Goal: Transaction & Acquisition: Purchase product/service

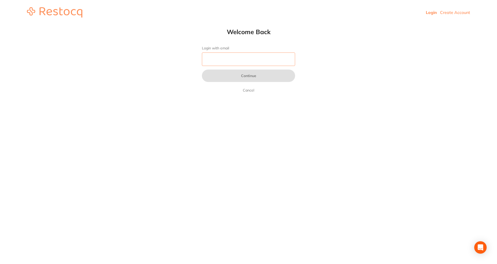
click at [219, 62] on input "Login with email" at bounding box center [248, 59] width 93 height 13
type input "[EMAIL_ADDRESS][DOMAIN_NAME]"
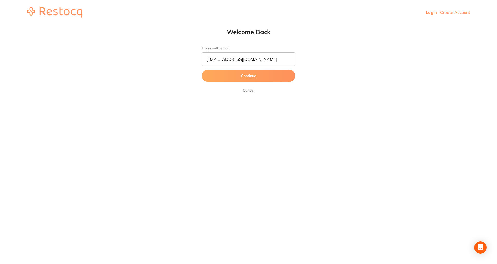
click at [253, 80] on button "Continue" at bounding box center [248, 76] width 93 height 12
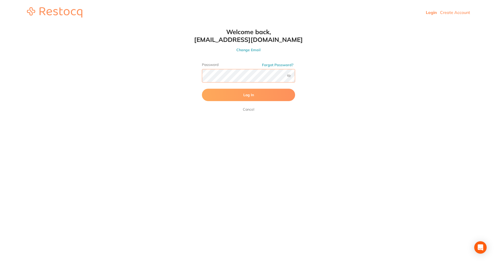
click at [202, 89] on button "Log In" at bounding box center [248, 95] width 93 height 12
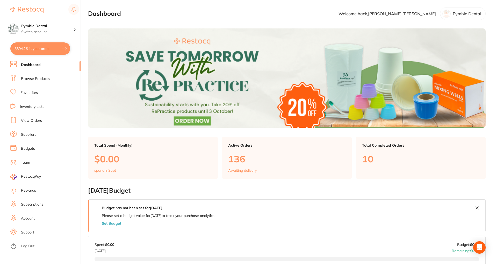
click at [36, 79] on link "Browse Products" at bounding box center [35, 78] width 29 height 5
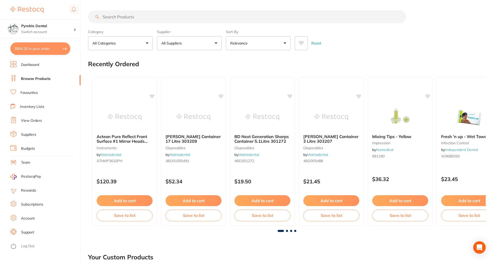
click at [104, 16] on input "search" at bounding box center [247, 16] width 318 height 13
click at [32, 121] on link "View Orders" at bounding box center [31, 120] width 21 height 5
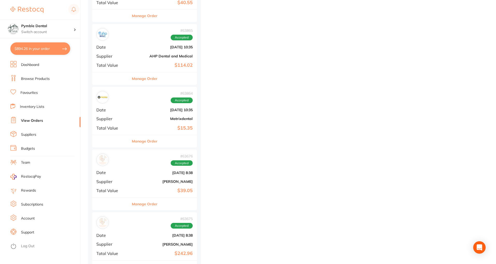
scroll to position [1501, 0]
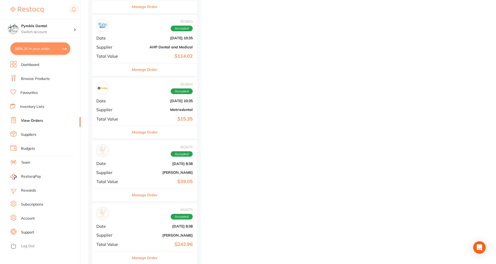
click at [143, 177] on div "# 63676 Accepted Date [DATE] 8:38 Supplier [PERSON_NAME] Total Value $39.05" at bounding box center [144, 165] width 105 height 48
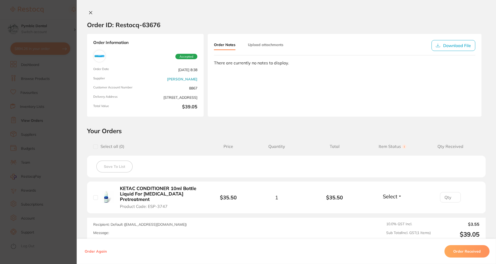
click at [91, 17] on div "Order ID: Restocq- 63676" at bounding box center [123, 25] width 73 height 18
click at [89, 11] on icon at bounding box center [91, 13] width 4 height 4
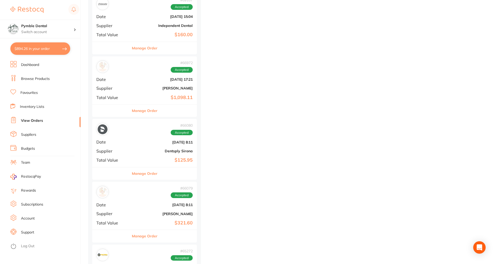
scroll to position [854, 0]
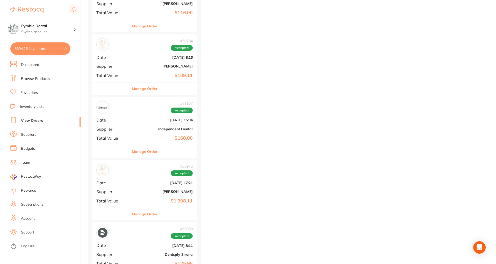
click at [37, 81] on li "Browse Products" at bounding box center [45, 79] width 70 height 8
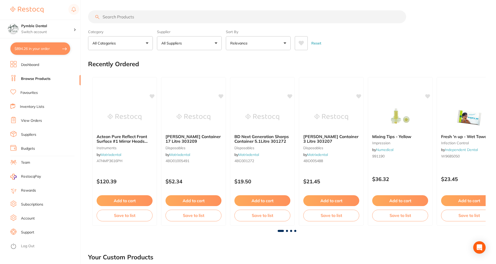
click at [114, 18] on input "search" at bounding box center [247, 16] width 318 height 13
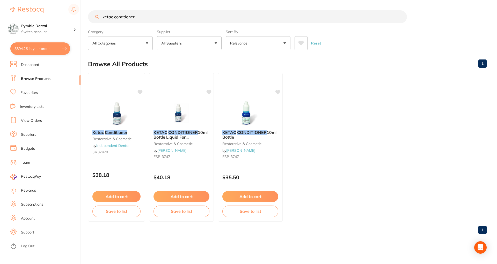
type input "ketac condtioner"
click at [253, 199] on button "Add to cart" at bounding box center [250, 196] width 56 height 11
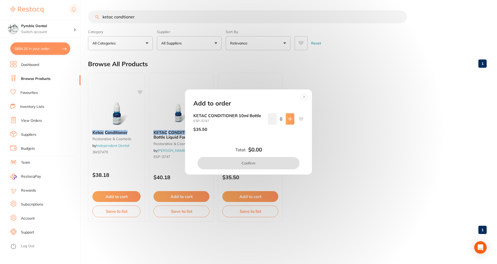
click at [288, 117] on icon at bounding box center [290, 119] width 4 height 4
type input "1"
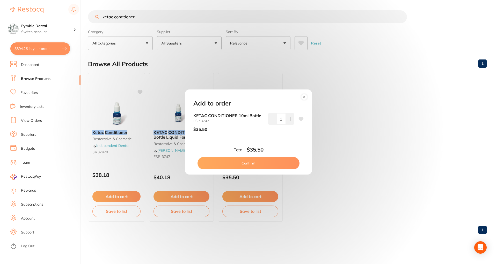
click at [251, 165] on button "Confirm" at bounding box center [249, 163] width 102 height 12
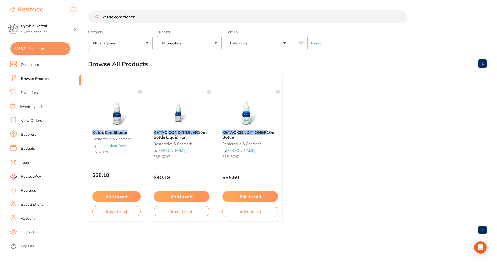
click at [28, 43] on button "$933.31 in your order" at bounding box center [40, 48] width 60 height 12
checkbox input "true"
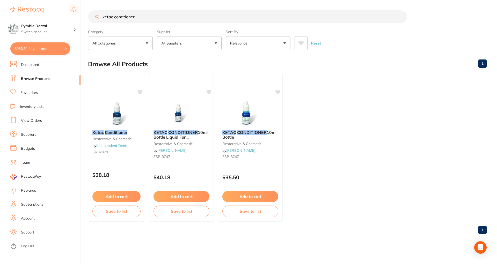
checkbox input "true"
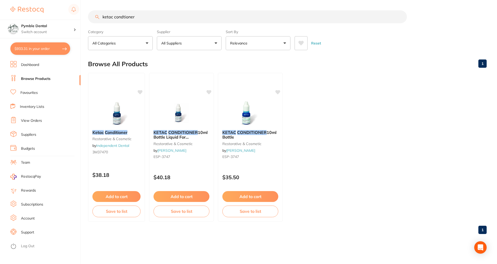
checkbox input "true"
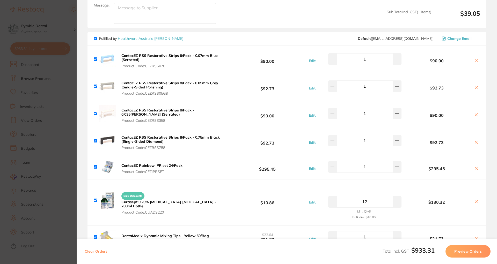
scroll to position [155, 0]
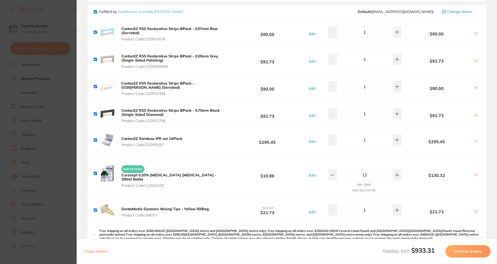
click at [473, 173] on button at bounding box center [476, 175] width 7 height 5
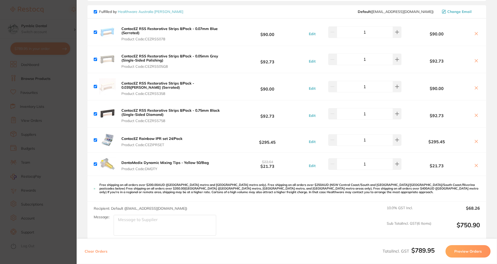
click at [475, 171] on div "DentaMedix Dynamic Mixing Tips - Yellow 50/Bag Product Code: DMDTY $22.64 $21.7…" at bounding box center [286, 164] width 399 height 23
click at [477, 164] on icon at bounding box center [476, 166] width 4 height 4
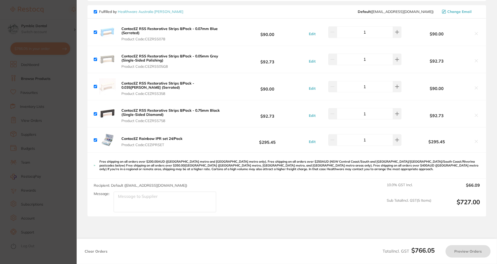
checkbox input "true"
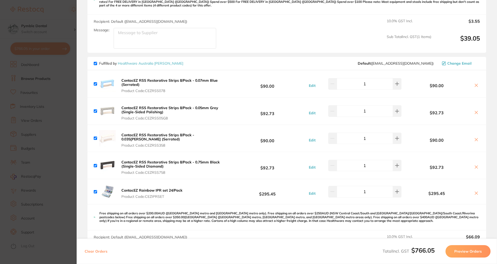
scroll to position [78, 0]
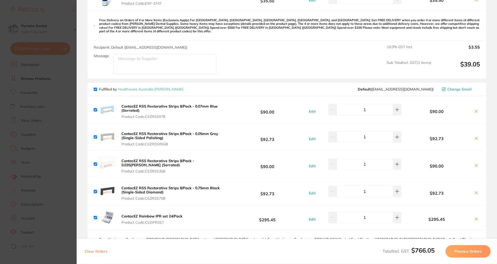
click at [96, 108] on input "checkbox" at bounding box center [95, 109] width 3 height 3
checkbox input "false"
drag, startPoint x: 97, startPoint y: 132, endPoint x: 96, endPoint y: 138, distance: 6.6
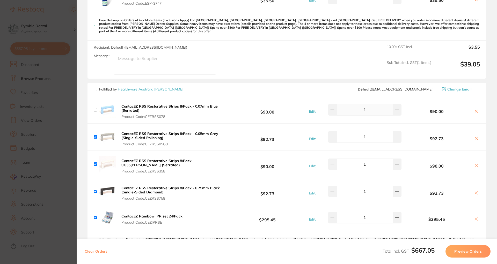
click at [97, 135] on input "checkbox" at bounding box center [95, 136] width 3 height 3
checkbox input "false"
drag, startPoint x: 94, startPoint y: 160, endPoint x: 94, endPoint y: 172, distance: 11.1
click at [94, 163] on input "checkbox" at bounding box center [95, 164] width 3 height 3
checkbox input "false"
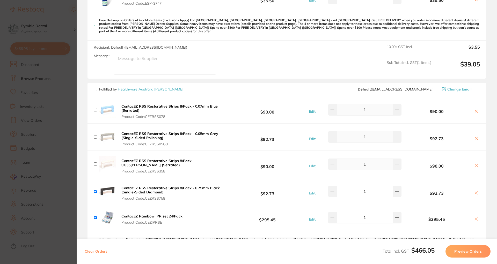
click at [96, 190] on input "checkbox" at bounding box center [95, 191] width 3 height 3
checkbox input "false"
click at [97, 216] on input "checkbox" at bounding box center [95, 217] width 3 height 3
checkbox input "false"
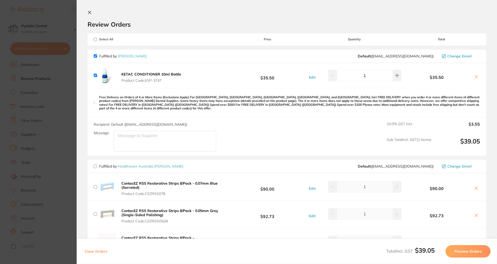
scroll to position [0, 0]
drag, startPoint x: 465, startPoint y: 251, endPoint x: 497, endPoint y: 217, distance: 46.3
click at [465, 251] on button "Preview Orders" at bounding box center [468, 251] width 45 height 12
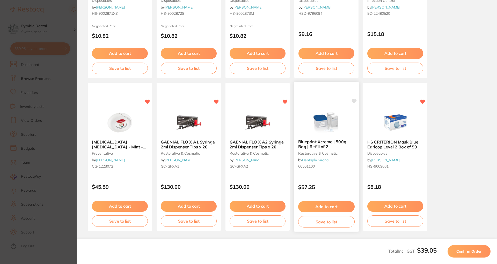
scroll to position [118, 0]
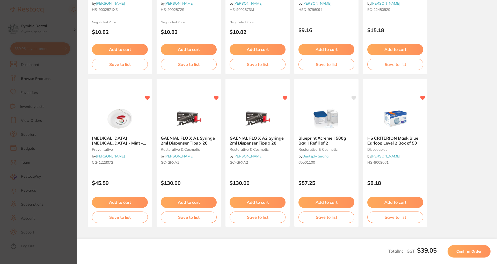
click at [468, 254] on button "Confirm Order" at bounding box center [469, 251] width 43 height 12
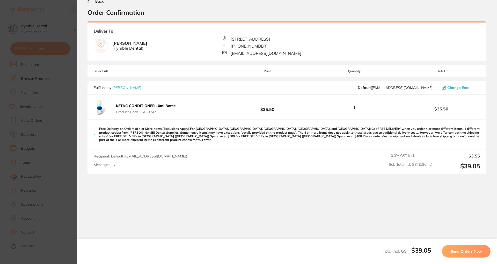
scroll to position [0, 0]
